Goal: Task Accomplishment & Management: Complete application form

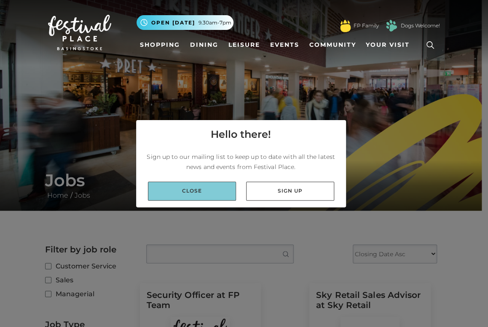
click at [221, 189] on link "Close" at bounding box center [192, 191] width 88 height 19
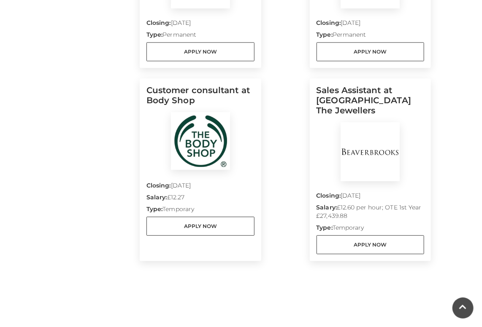
scroll to position [794, 0]
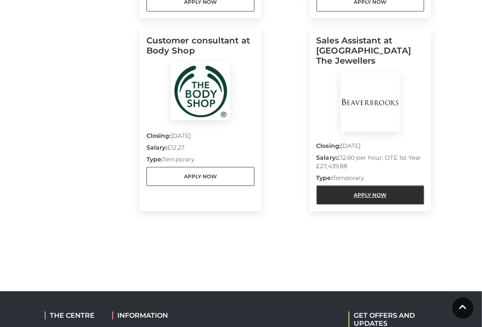
click at [380, 193] on link "Apply Now" at bounding box center [370, 195] width 108 height 19
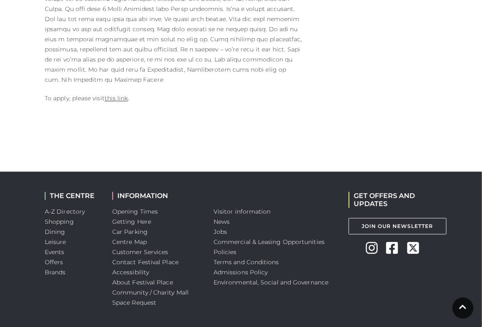
scroll to position [625, 0]
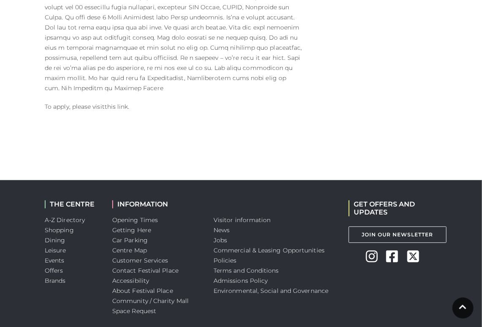
click at [124, 103] on link "this link" at bounding box center [117, 107] width 24 height 8
